Goal: Task Accomplishment & Management: Manage account settings

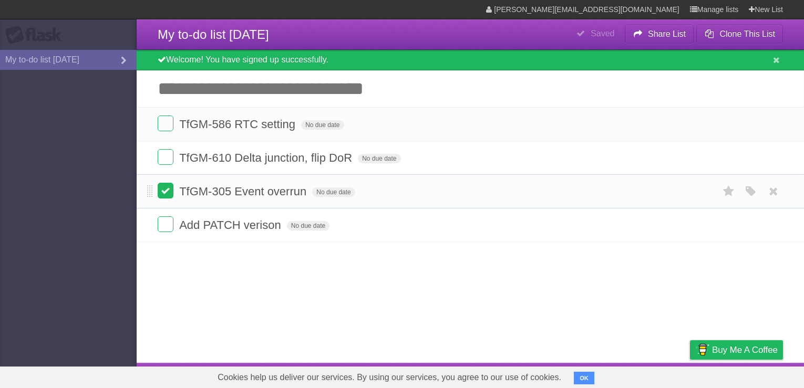
click at [164, 193] on label at bounding box center [166, 191] width 16 height 16
click at [718, 5] on link "Manage lists" at bounding box center [714, 9] width 49 height 19
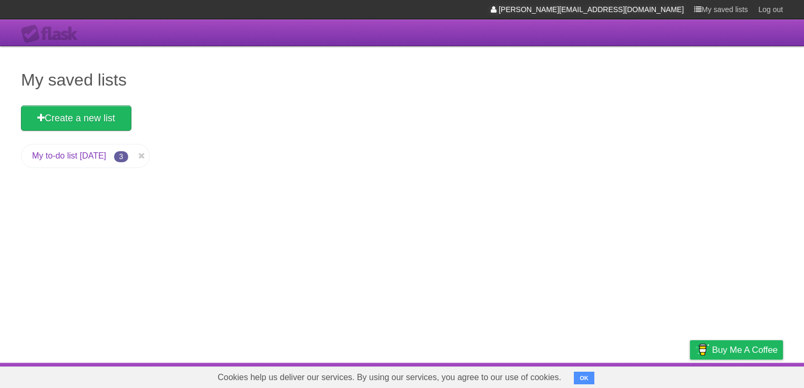
click at [670, 11] on link "[PERSON_NAME][EMAIL_ADDRESS][DOMAIN_NAME]" at bounding box center [587, 9] width 193 height 19
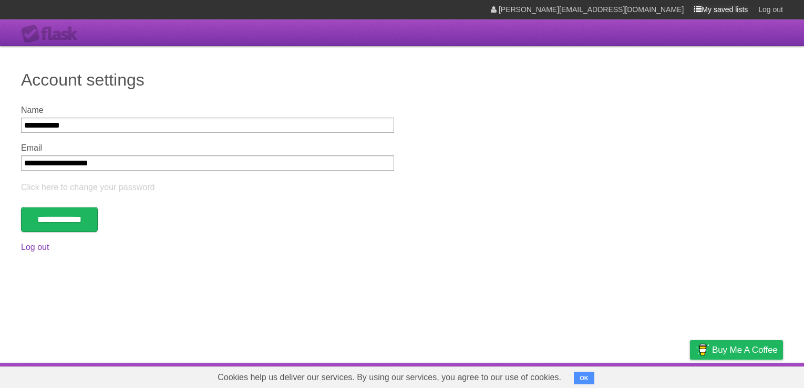
click at [718, 10] on link "My saved lists" at bounding box center [721, 9] width 54 height 19
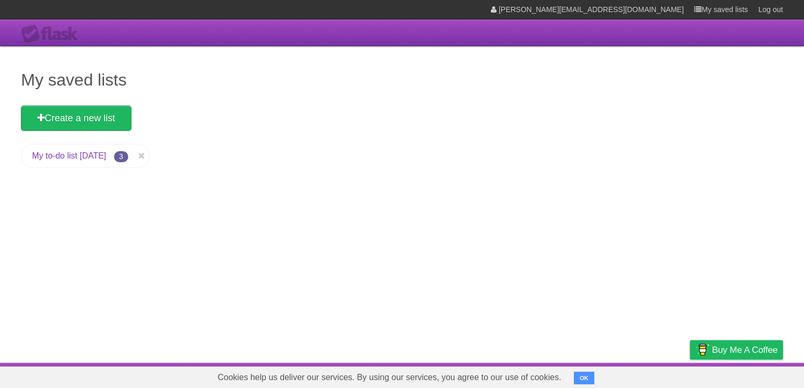
click at [99, 153] on link "My to-do list 10/13/2025" at bounding box center [69, 155] width 74 height 9
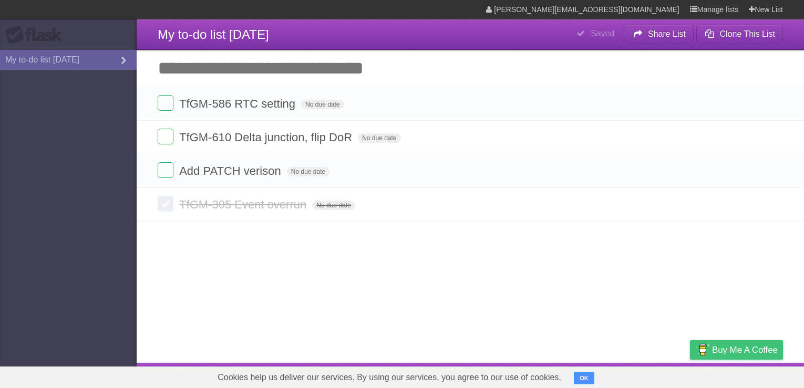
click at [721, 343] on span "Buy me a coffee" at bounding box center [745, 350] width 66 height 18
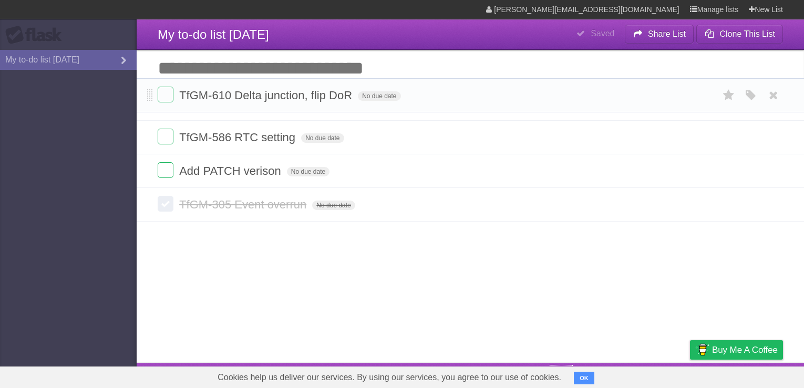
drag, startPoint x: 148, startPoint y: 139, endPoint x: 146, endPoint y: 96, distance: 43.1
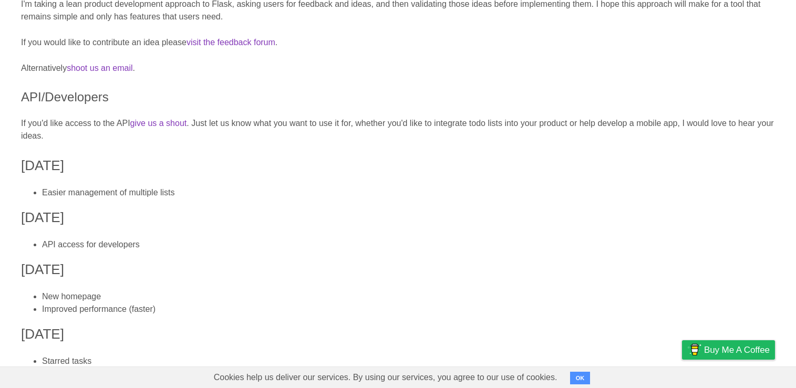
scroll to position [210, 0]
